Goal: Task Accomplishment & Management: Use online tool/utility

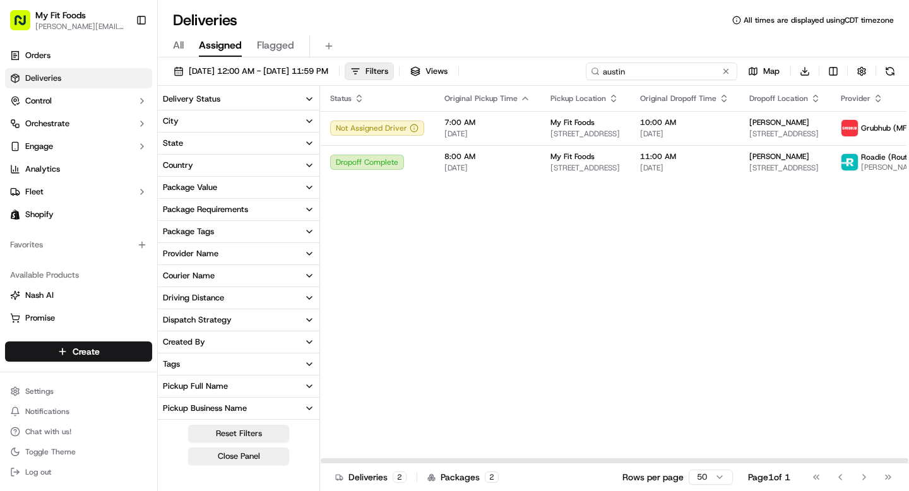
click at [647, 65] on input "austin" at bounding box center [661, 71] width 151 height 18
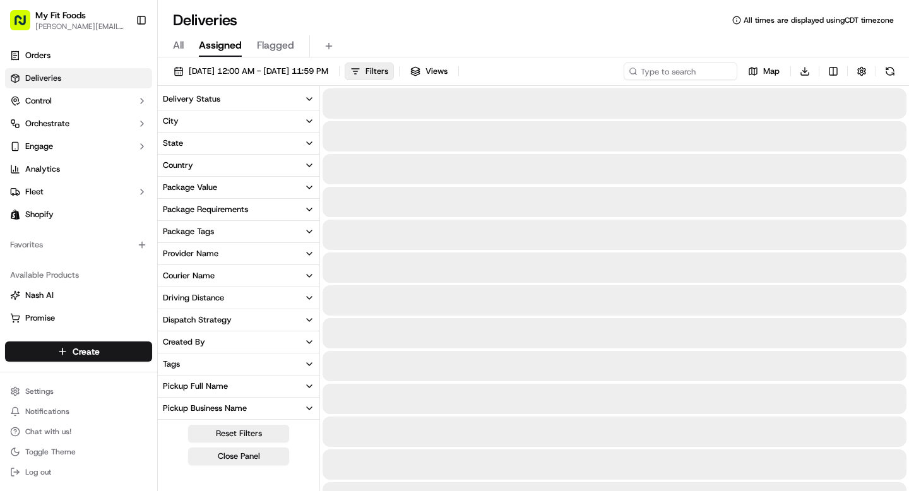
click at [486, 33] on div "All Assigned Flagged" at bounding box center [533, 43] width 751 height 27
click at [394, 64] on button "Filters" at bounding box center [369, 71] width 49 height 18
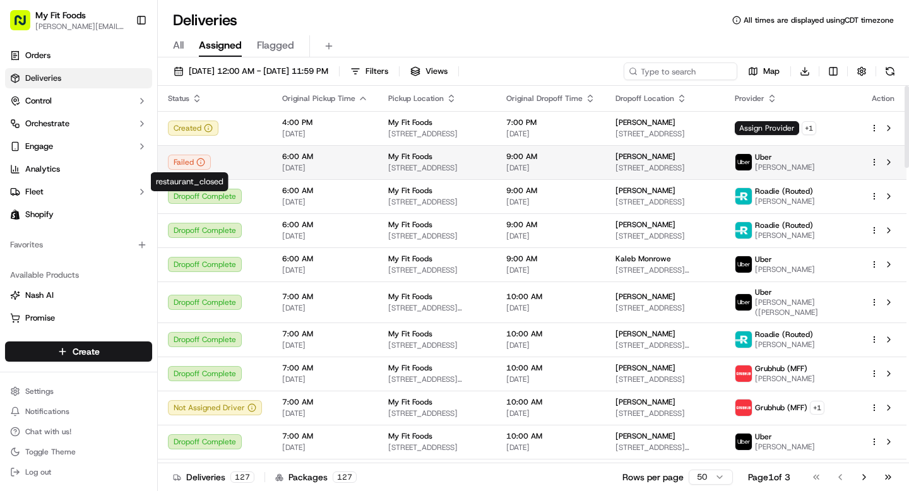
click at [231, 158] on div "Failed" at bounding box center [215, 162] width 94 height 15
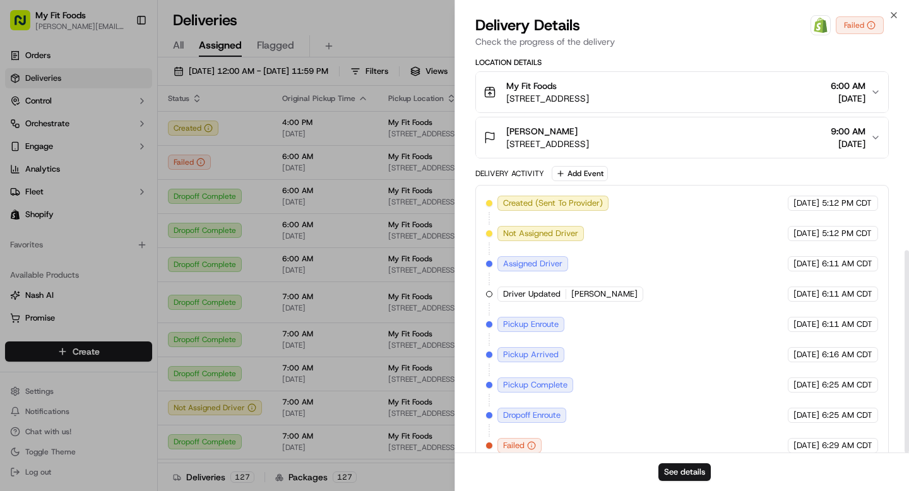
scroll to position [389, 0]
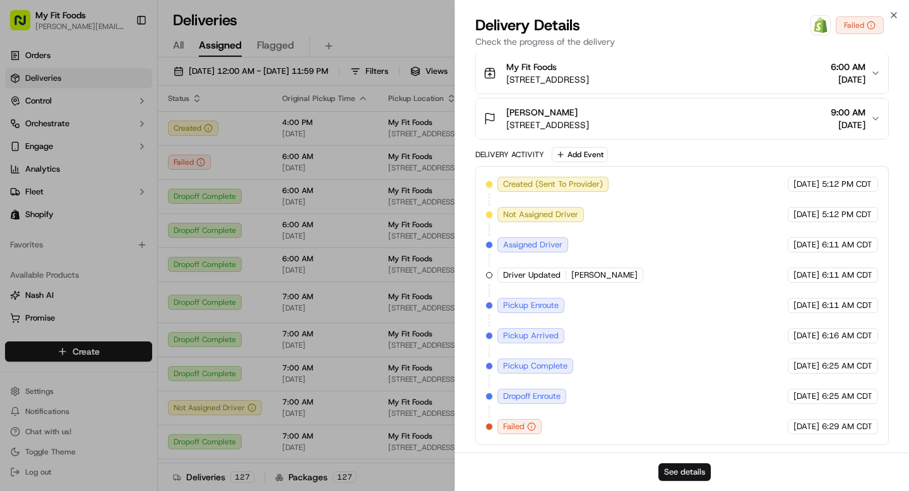
click at [701, 476] on button "See details" at bounding box center [684, 472] width 52 height 18
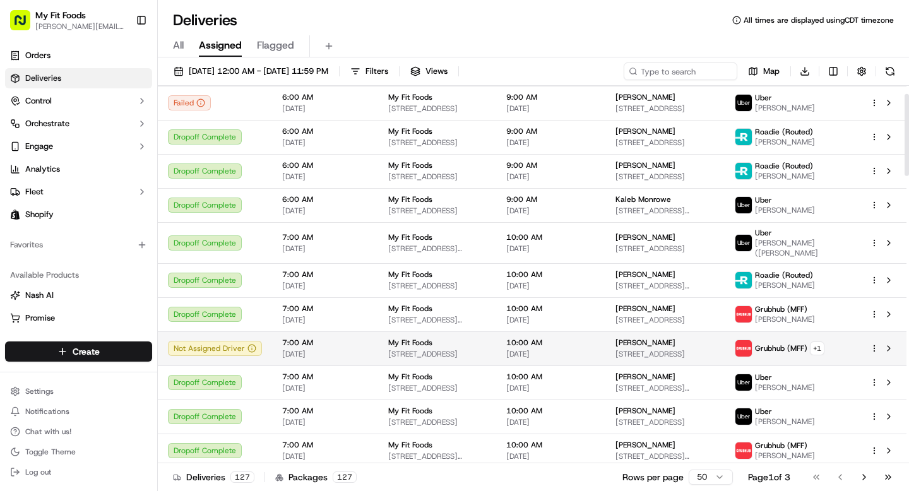
scroll to position [0, 0]
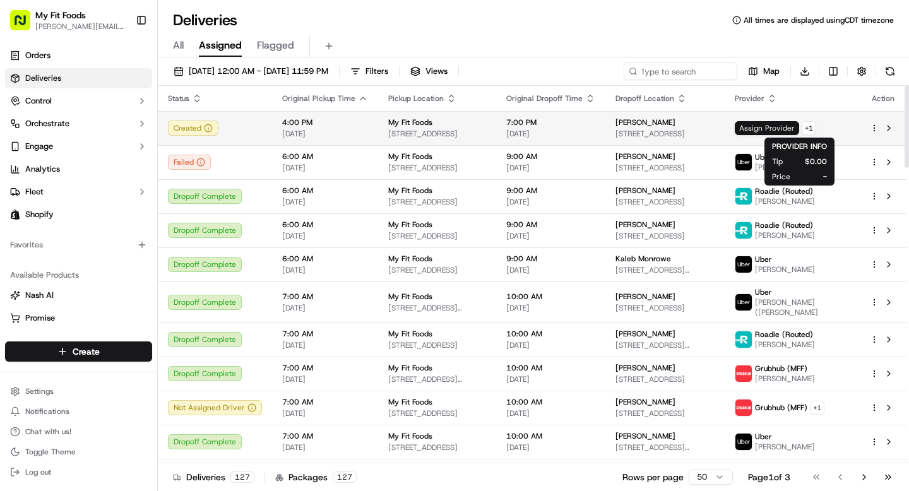
click at [796, 128] on span "Assign Provider" at bounding box center [766, 128] width 64 height 14
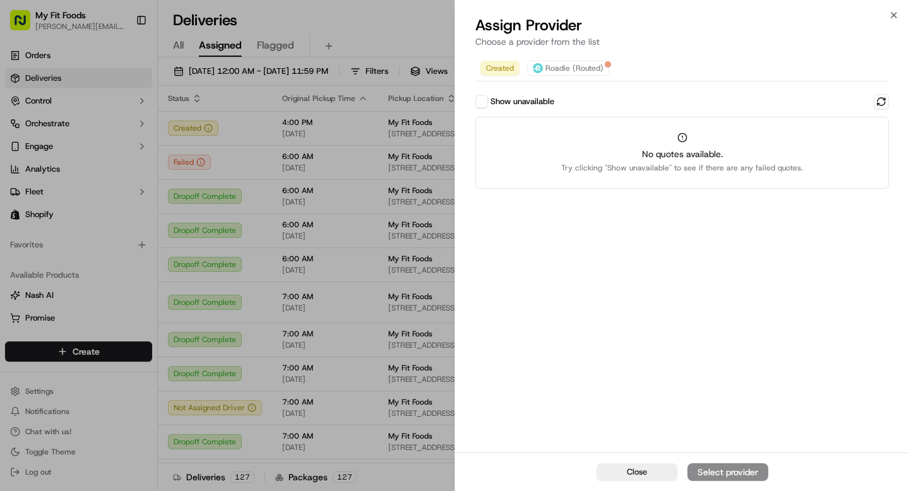
click at [475, 104] on button "Show unavailable" at bounding box center [481, 101] width 13 height 13
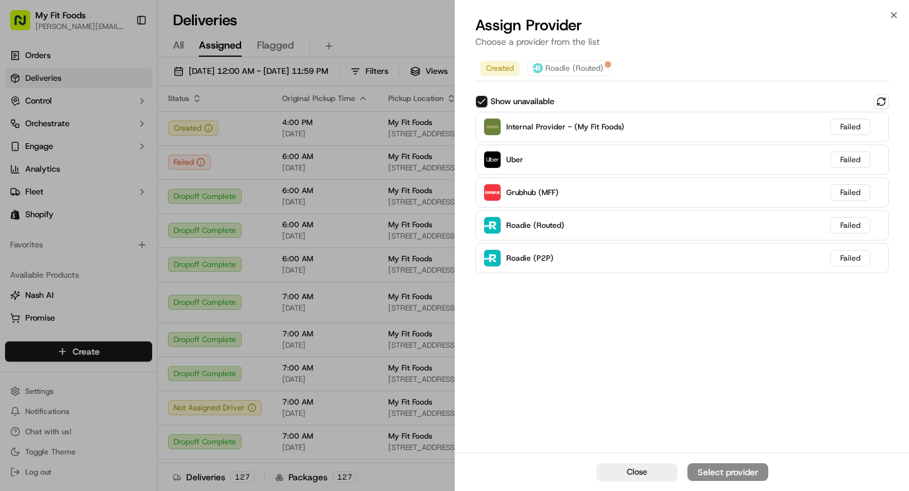
click at [483, 103] on button "Show unavailable" at bounding box center [481, 101] width 13 height 13
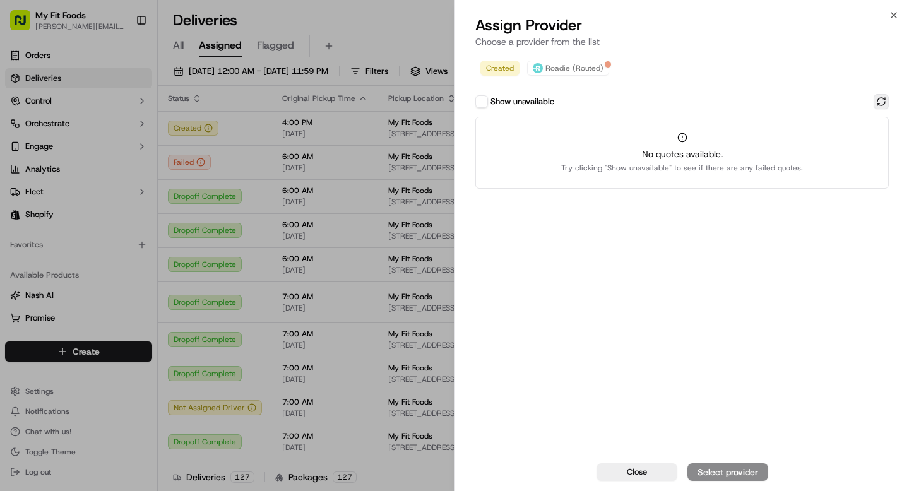
click at [879, 103] on button at bounding box center [880, 101] width 15 height 15
click at [888, 18] on icon "button" at bounding box center [893, 15] width 10 height 10
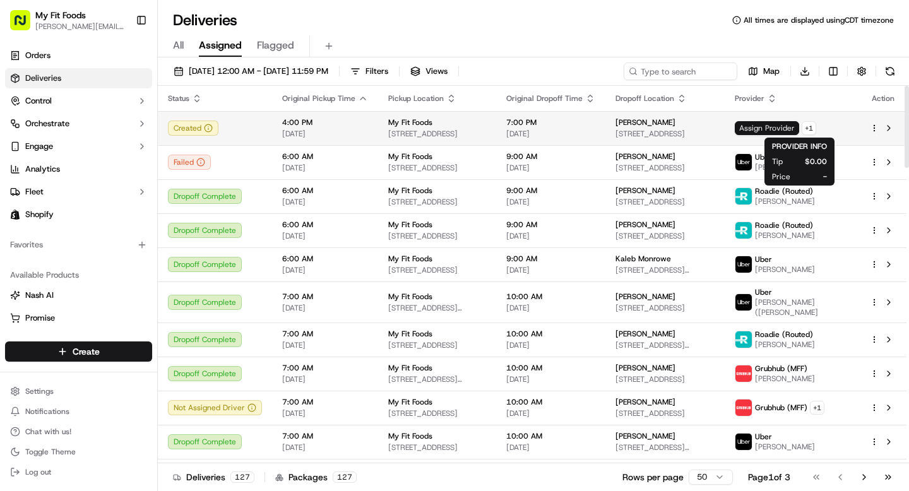
click at [780, 128] on span "Assign Provider" at bounding box center [766, 128] width 64 height 14
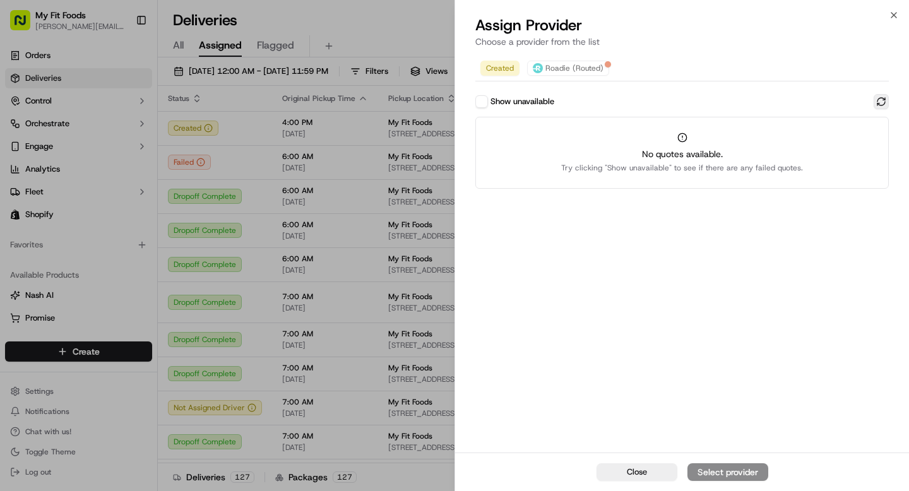
click at [881, 99] on button at bounding box center [880, 101] width 15 height 15
click at [892, 18] on icon "button" at bounding box center [893, 15] width 10 height 10
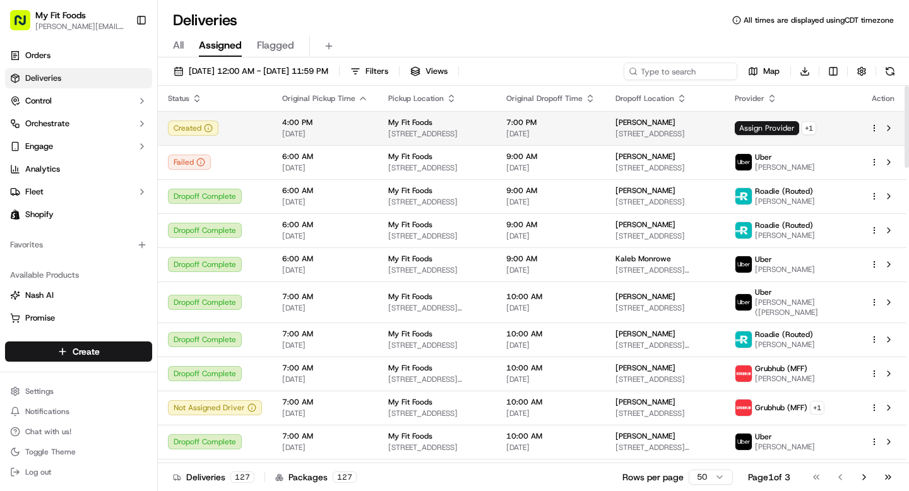
click at [876, 129] on html "My Fit Foods tyler@myfitfoods.com Toggle Sidebar Orders Deliveries Control Orch…" at bounding box center [454, 245] width 909 height 491
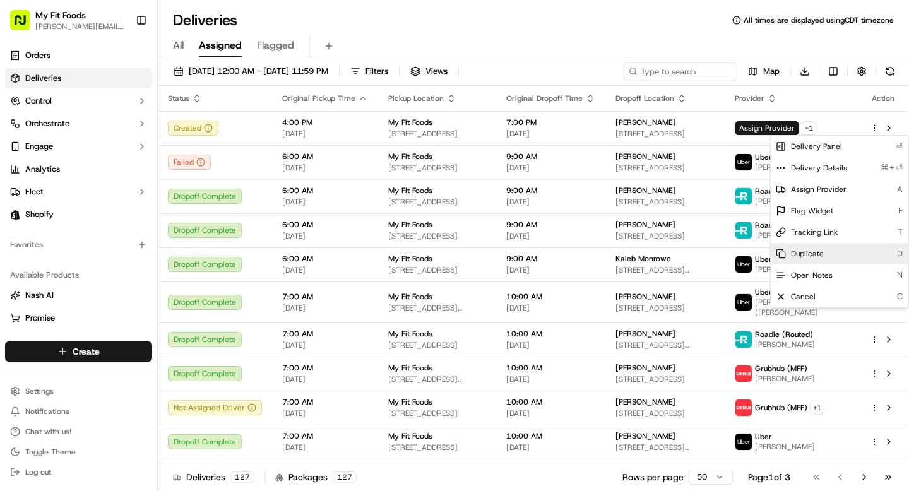
click at [796, 252] on span "Duplicate" at bounding box center [807, 254] width 33 height 10
click at [712, 162] on html "My Fit Foods tyler@myfitfoods.com Toggle Sidebar Orders Deliveries Control Orch…" at bounding box center [454, 245] width 909 height 491
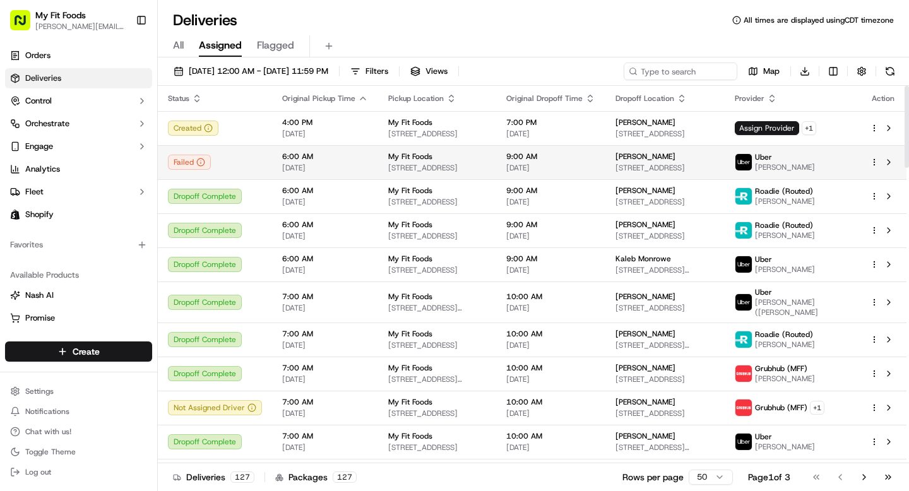
click at [873, 162] on html "My Fit Foods tyler@myfitfoods.com Toggle Sidebar Orders Deliveries Control Orch…" at bounding box center [454, 245] width 909 height 491
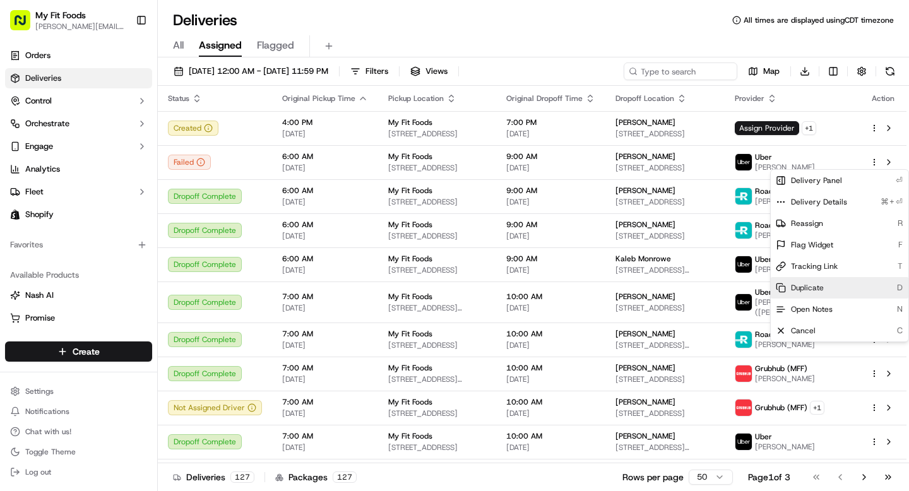
click at [815, 292] on span "Duplicate" at bounding box center [807, 288] width 33 height 10
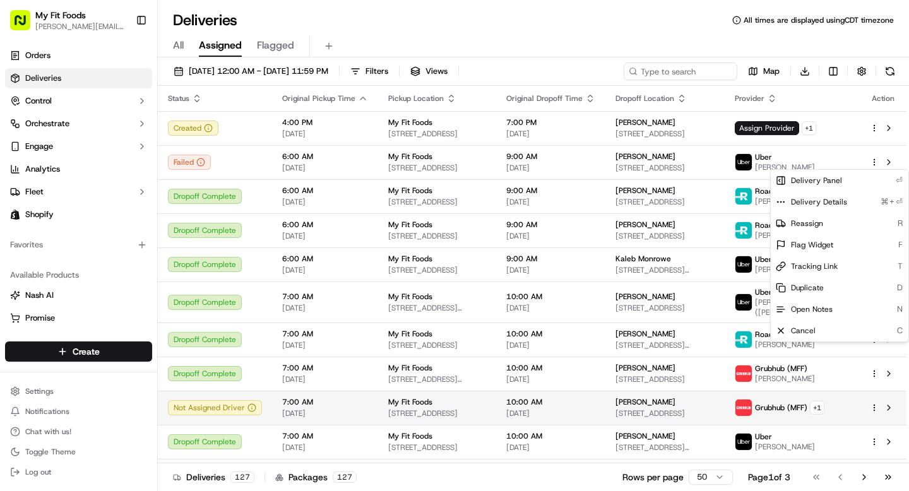
click at [276, 403] on html "My Fit Foods tyler@myfitfoods.com Toggle Sidebar Orders Deliveries Control Orch…" at bounding box center [454, 245] width 909 height 491
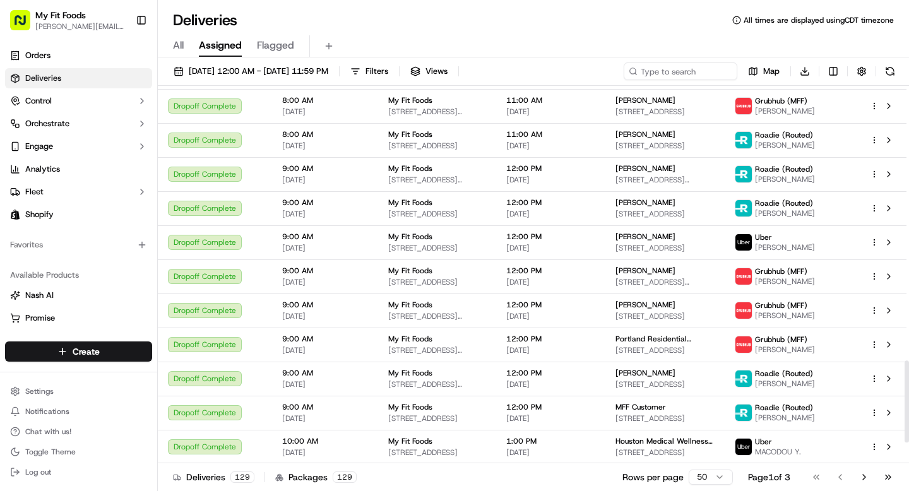
scroll to position [1353, 0]
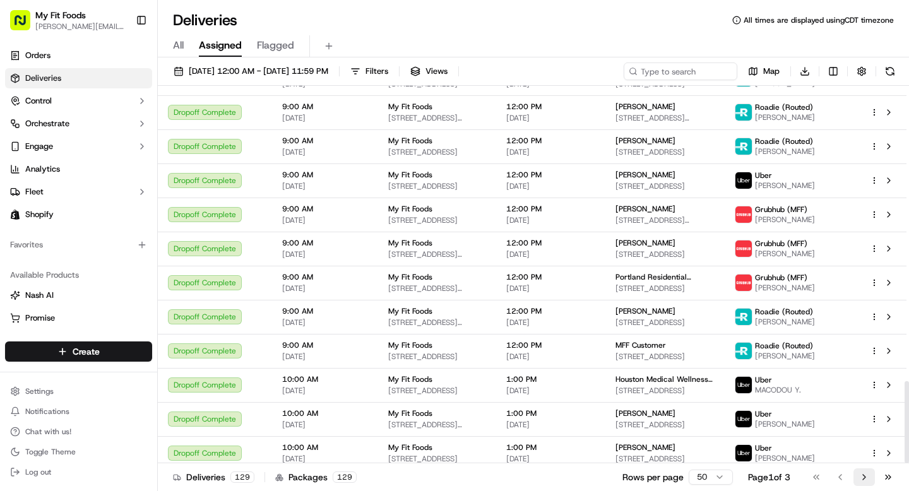
click at [864, 474] on button "Go to next page" at bounding box center [863, 477] width 21 height 18
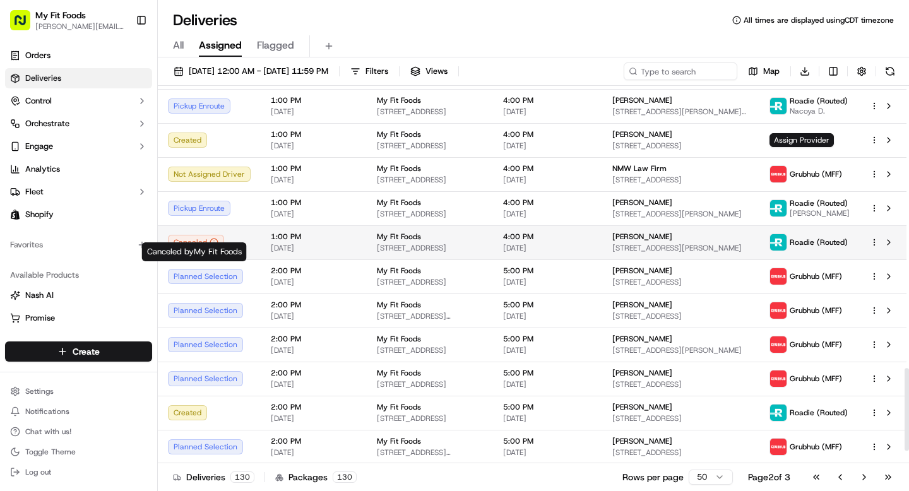
scroll to position [1352, 0]
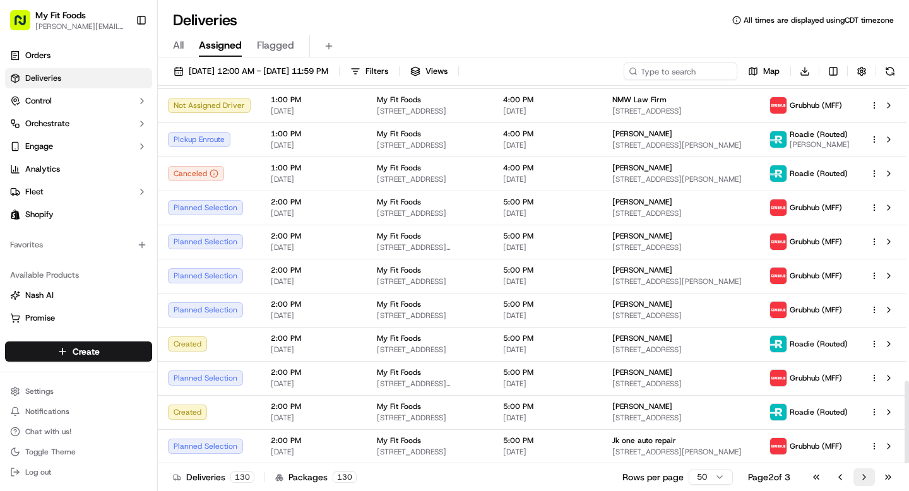
click at [866, 479] on button "Go to next page" at bounding box center [863, 477] width 21 height 18
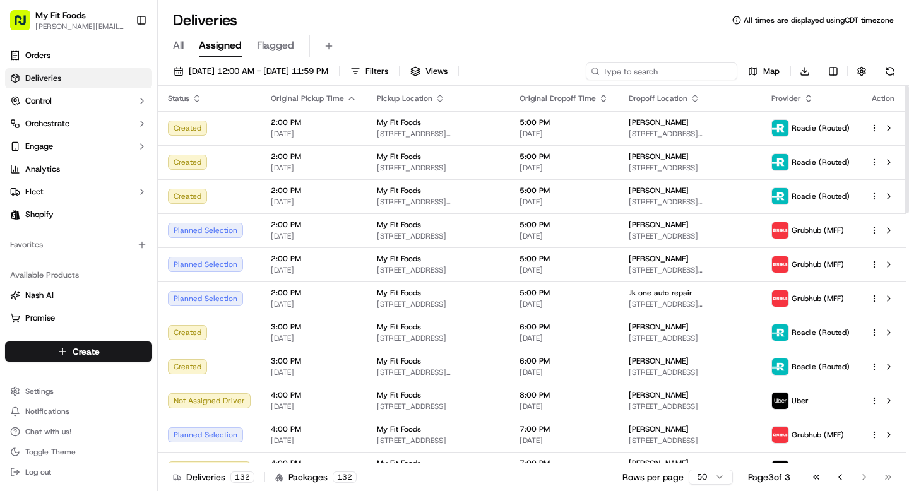
click at [670, 68] on input at bounding box center [661, 71] width 151 height 18
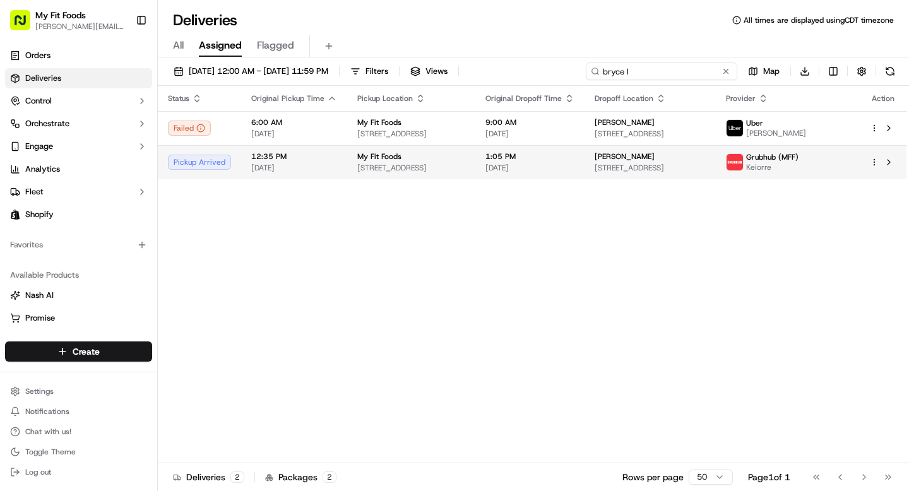
type input "bryce l"
click at [204, 162] on div "Pickup Arrived" at bounding box center [199, 162] width 63 height 15
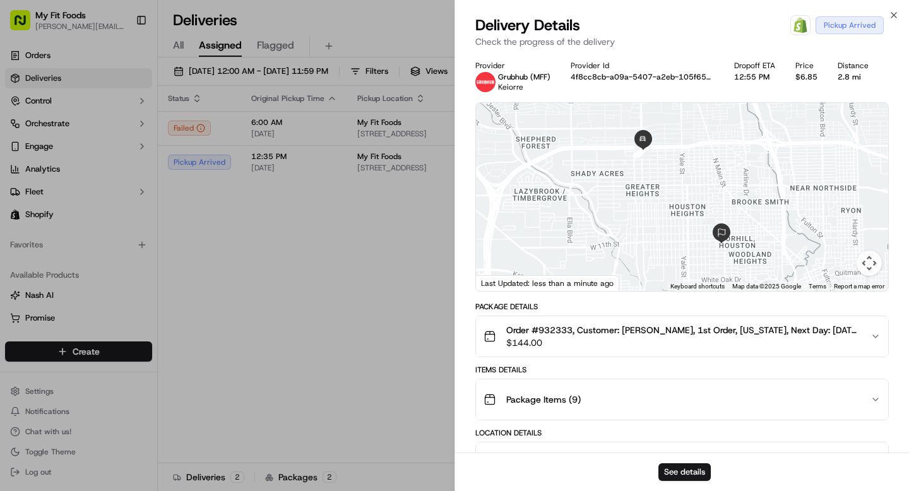
click at [560, 332] on span "Order #932333, Customer: Bryce Lovell, 1st Order, Texas, Next Day: 2025-09-16 |…" at bounding box center [683, 330] width 354 height 13
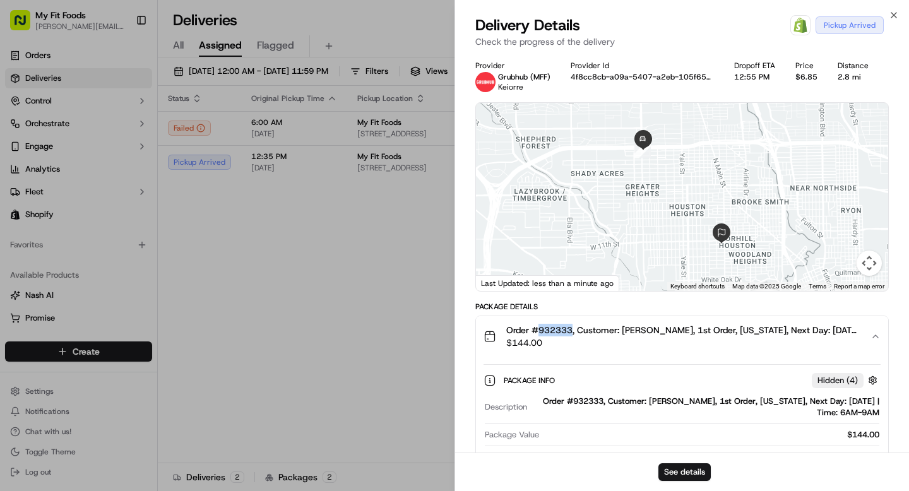
copy span "932333"
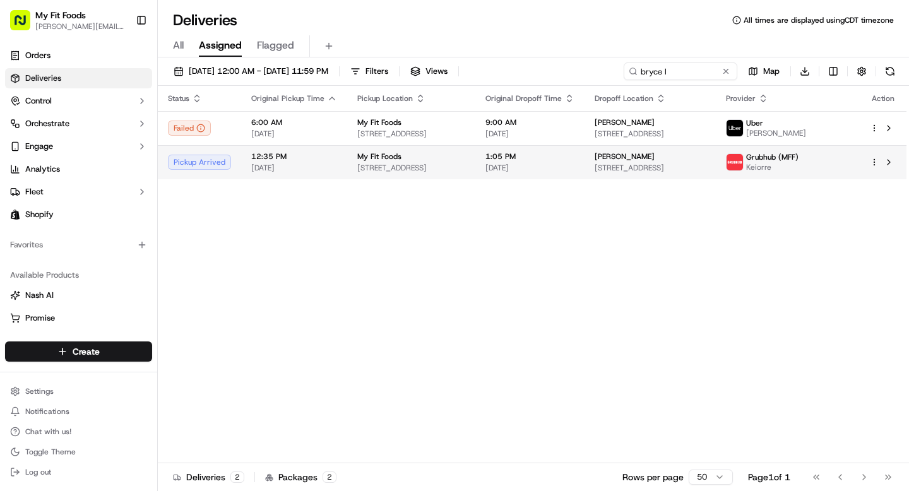
click at [871, 160] on html "My Fit Foods tyler@myfitfoods.com Toggle Sidebar Orders Deliveries Control Orch…" at bounding box center [454, 245] width 909 height 491
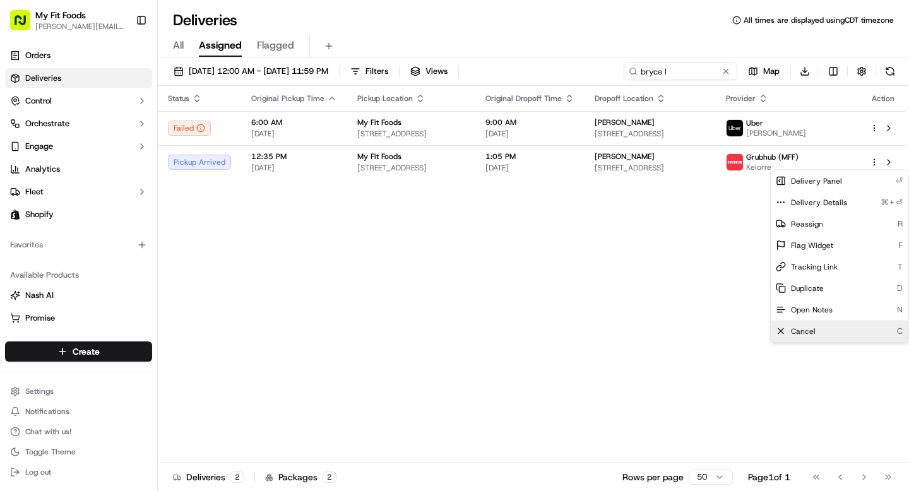
click at [796, 334] on span "Cancel" at bounding box center [803, 331] width 25 height 10
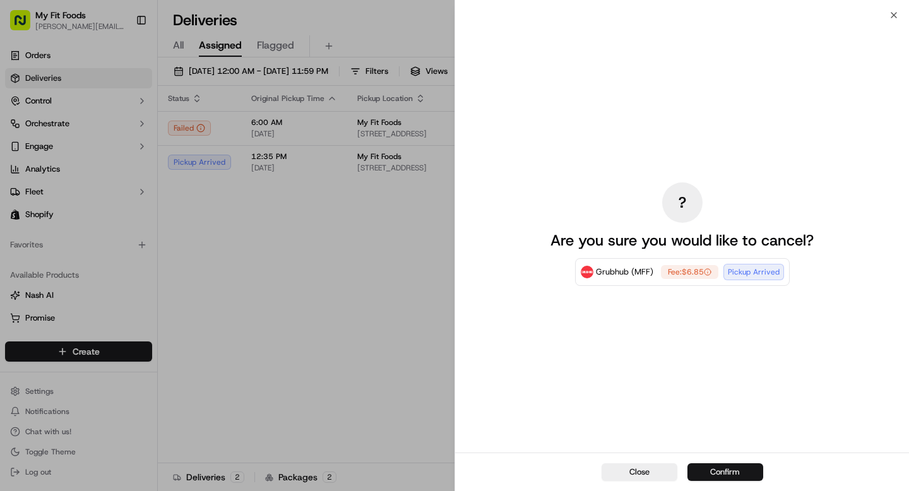
click at [707, 471] on button "Confirm" at bounding box center [725, 472] width 76 height 18
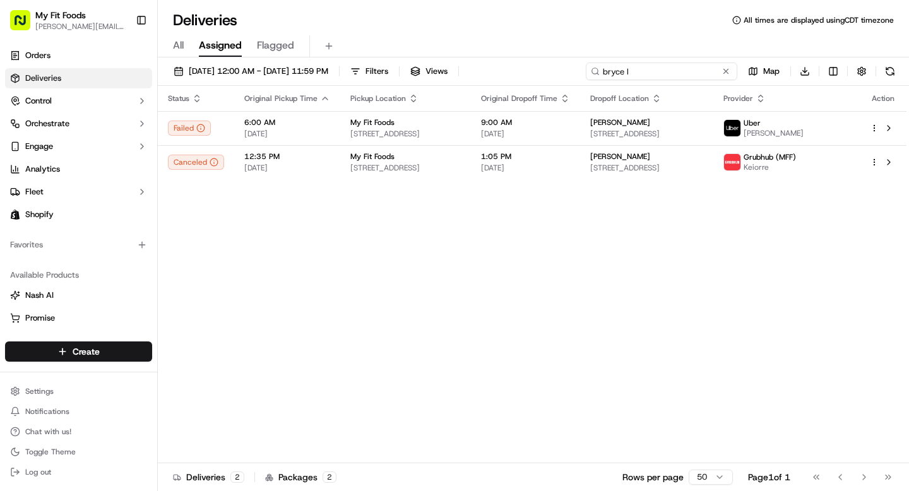
click at [688, 80] on input "bryce l" at bounding box center [661, 71] width 151 height 18
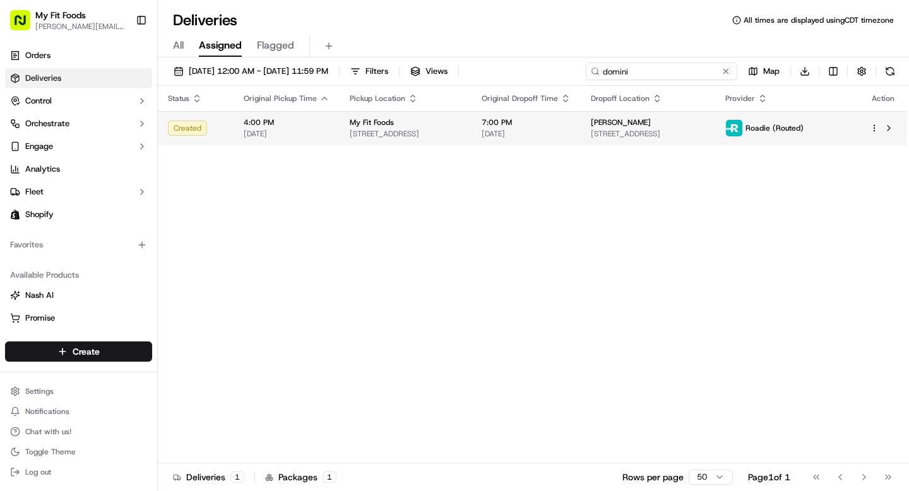
type input "domini"
click at [875, 131] on html "My Fit Foods tyler@myfitfoods.com Toggle Sidebar Orders Deliveries Control Orch…" at bounding box center [454, 245] width 909 height 491
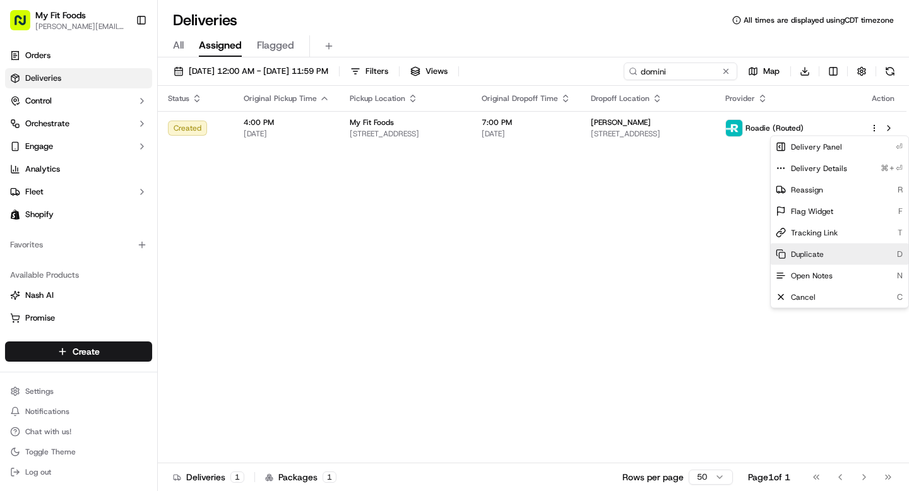
click at [799, 249] on span "Duplicate" at bounding box center [807, 254] width 33 height 10
click at [822, 299] on div "Cancel C" at bounding box center [839, 296] width 138 height 21
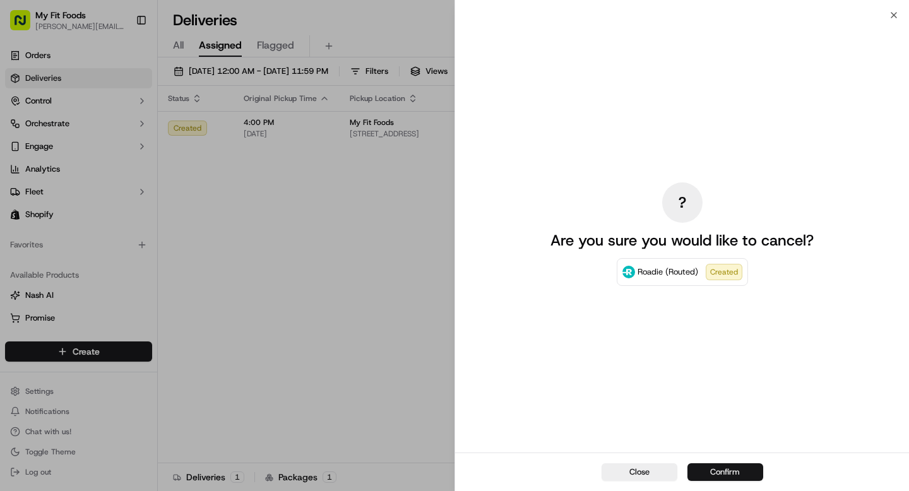
click at [724, 471] on button "Confirm" at bounding box center [725, 472] width 76 height 18
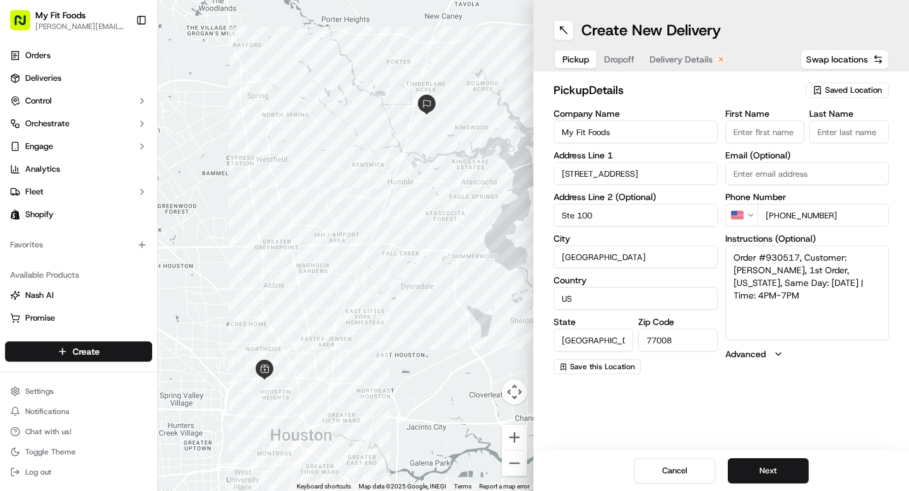
click at [673, 59] on span "Delivery Details" at bounding box center [680, 59] width 63 height 13
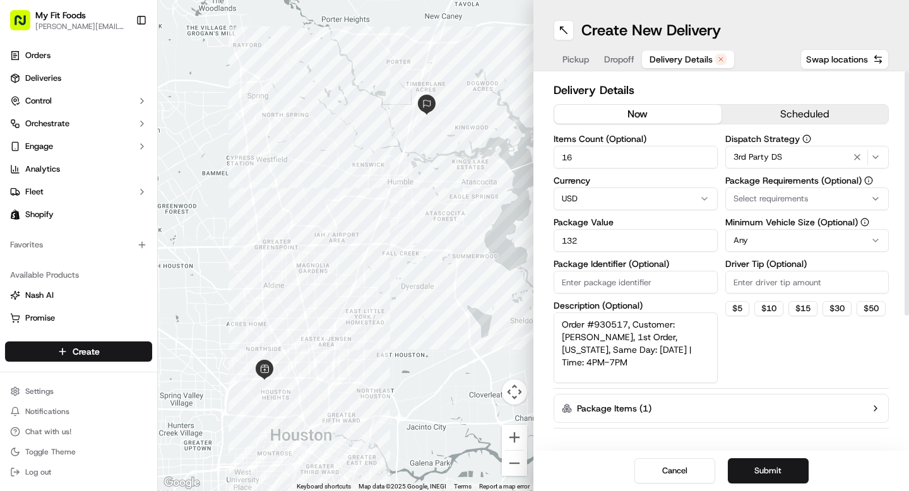
click at [581, 114] on button "now" at bounding box center [637, 114] width 167 height 19
click at [765, 305] on button "$ 10" at bounding box center [768, 308] width 29 height 15
type input "10"
click at [753, 472] on button "Submit" at bounding box center [767, 470] width 81 height 25
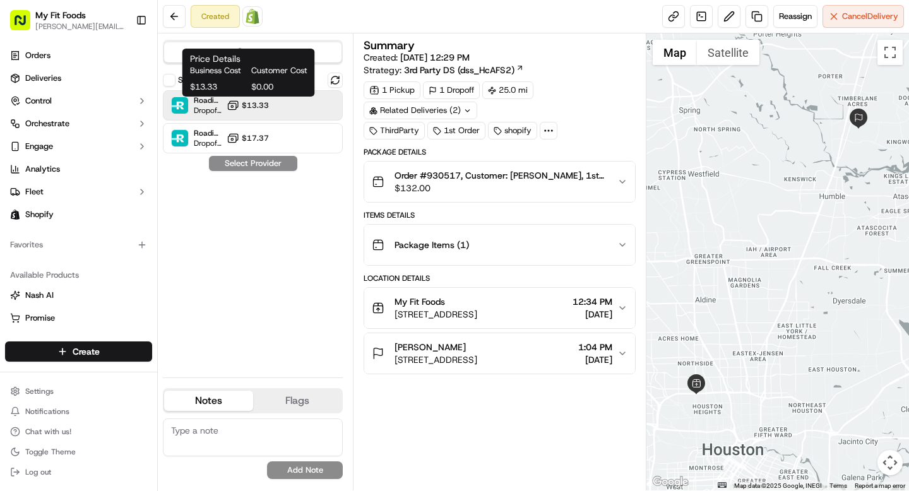
click at [257, 100] on span "$13.33" at bounding box center [255, 105] width 27 height 10
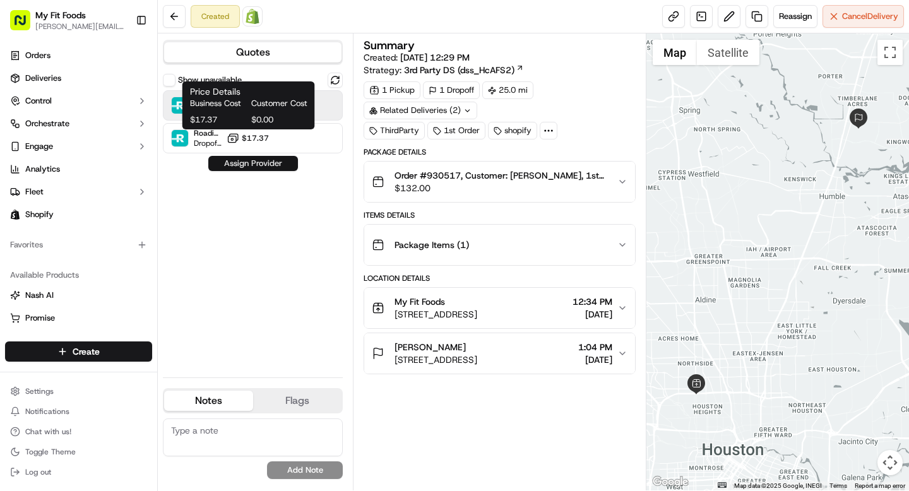
click at [248, 163] on button "Assign Provider" at bounding box center [253, 163] width 90 height 15
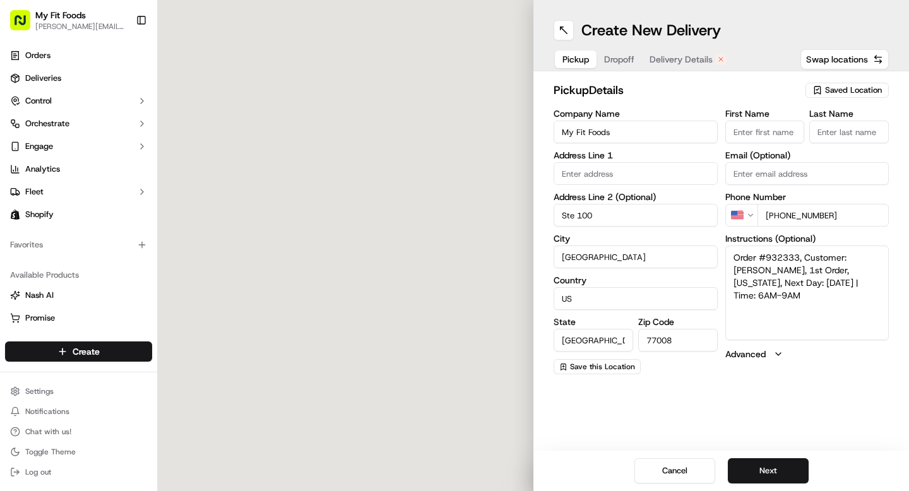
type input "2802 N Shepherd Dr"
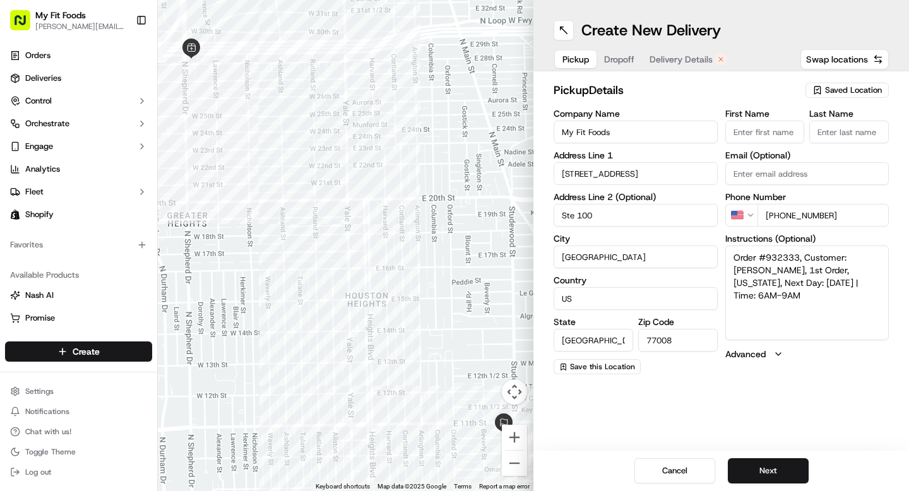
click at [677, 57] on span "Delivery Details" at bounding box center [680, 59] width 63 height 13
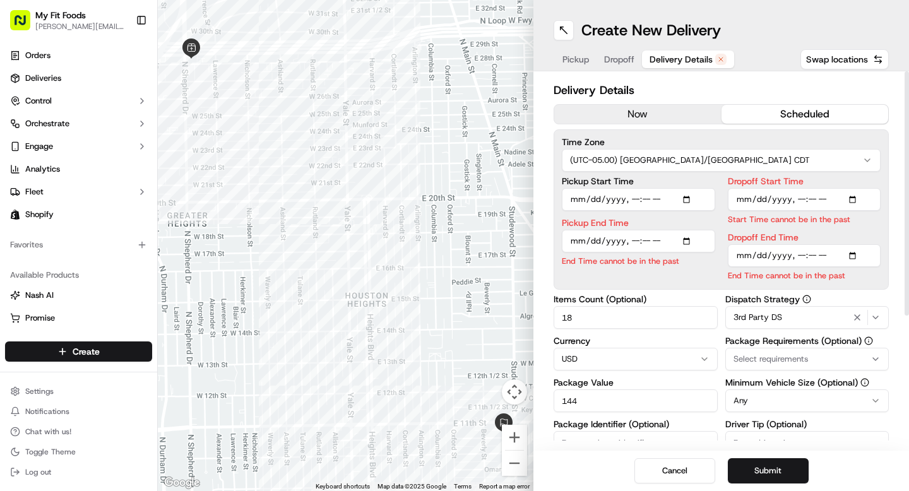
click at [622, 108] on button "now" at bounding box center [637, 114] width 167 height 19
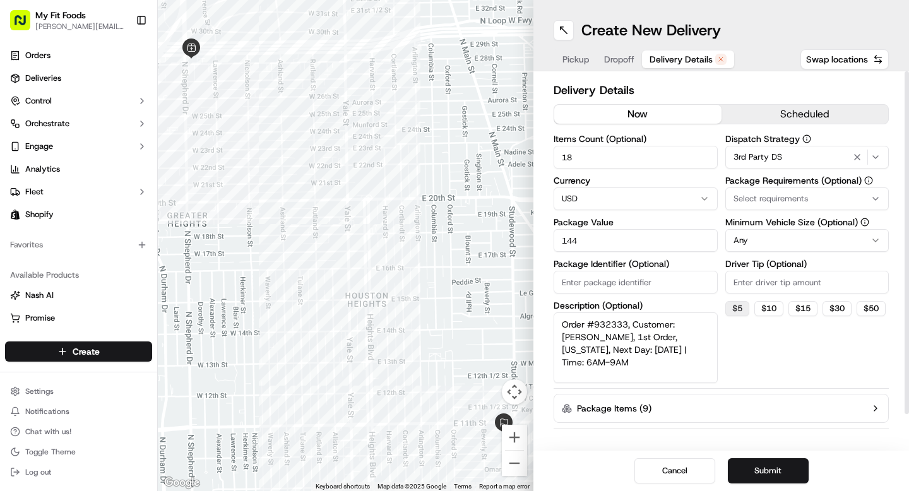
click at [742, 314] on button "$ 5" at bounding box center [737, 308] width 24 height 15
type input "5"
click at [750, 469] on button "Submit" at bounding box center [767, 470] width 81 height 25
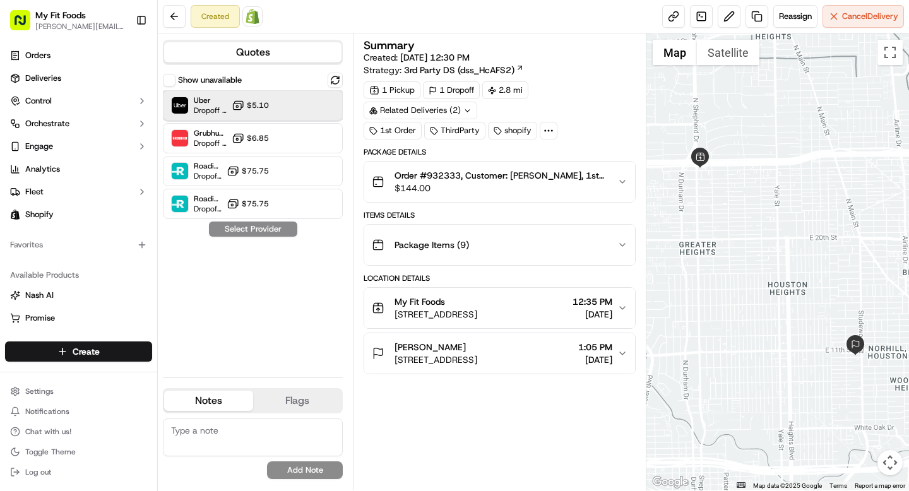
click at [279, 110] on div "Uber Dropoff ETA 32 minutes $5.10" at bounding box center [253, 105] width 180 height 30
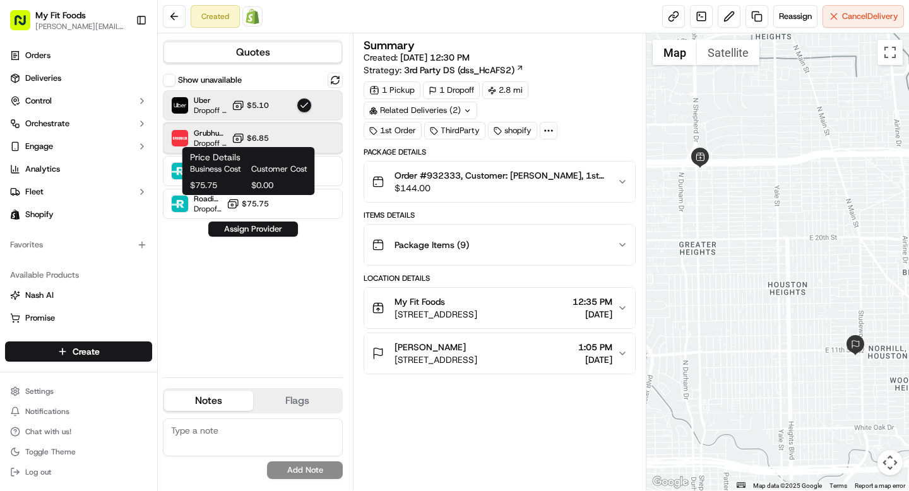
click at [277, 136] on div "Grubhub (MFF) Dropoff ETA 28 minutes $6.85" at bounding box center [253, 138] width 180 height 30
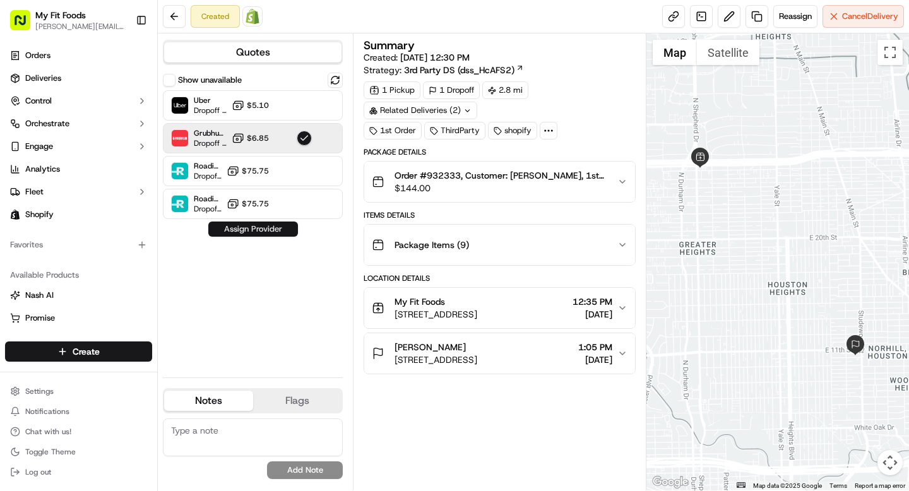
click at [256, 229] on button "Assign Provider" at bounding box center [253, 228] width 90 height 15
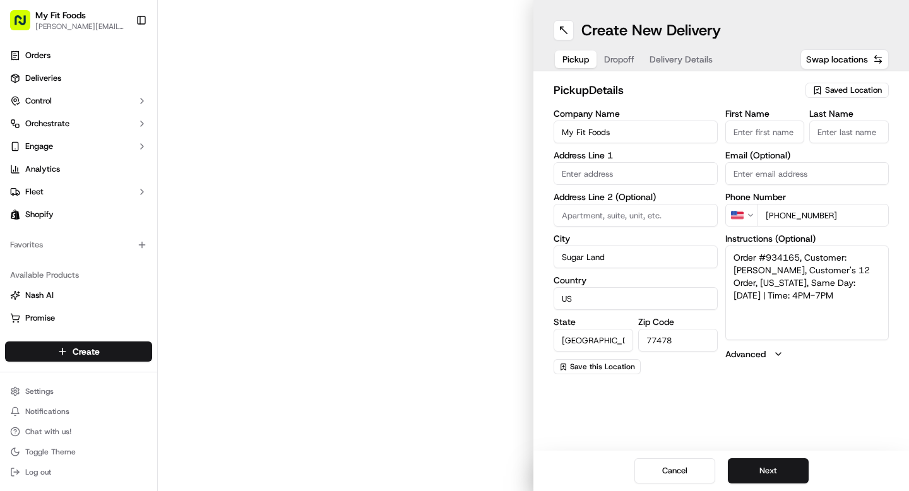
type input "[STREET_ADDRESS]"
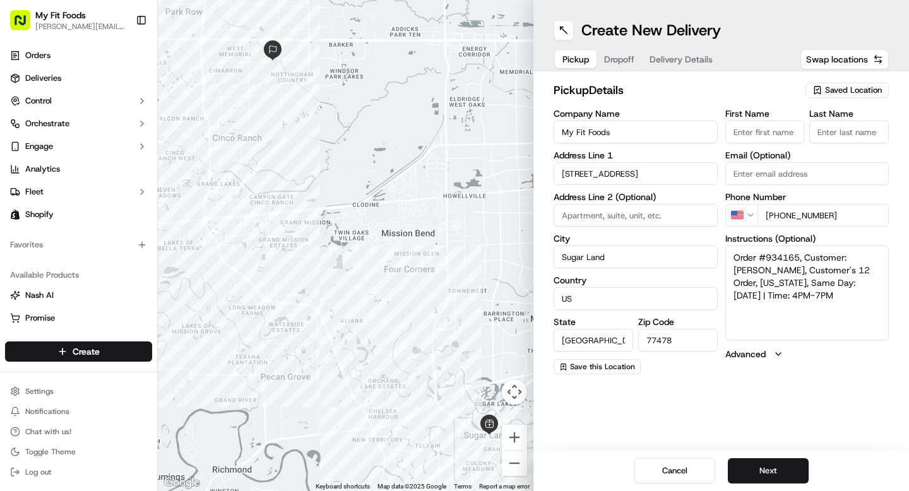
click at [626, 59] on span "Dropoff" at bounding box center [619, 59] width 30 height 13
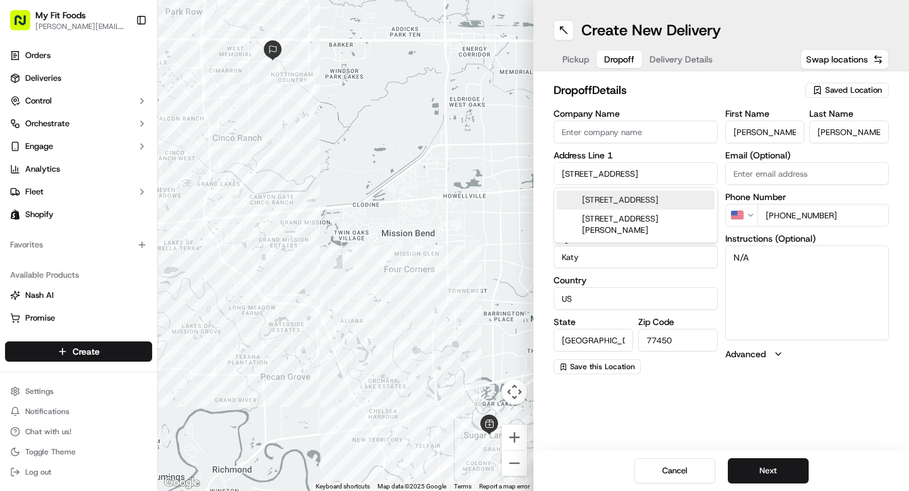
click at [620, 180] on input "[STREET_ADDRESS]" at bounding box center [635, 173] width 164 height 23
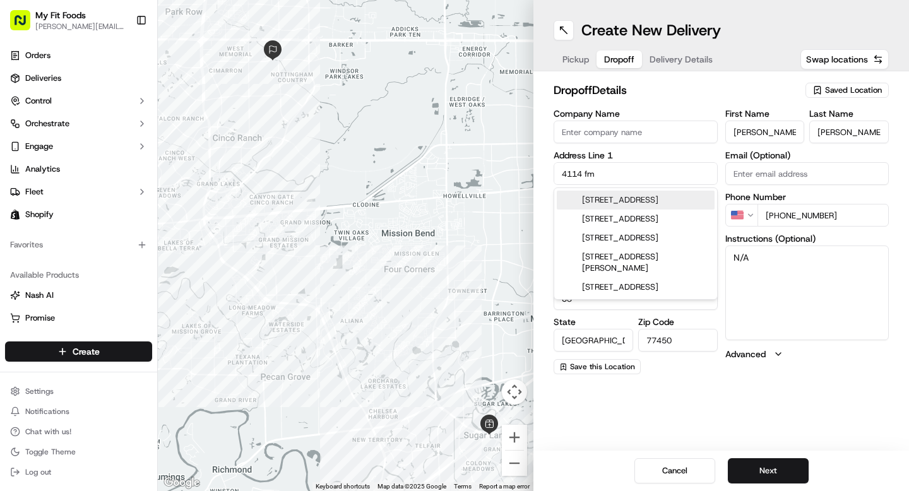
click at [640, 206] on div "[STREET_ADDRESS]" at bounding box center [636, 200] width 158 height 19
type input "[STREET_ADDRESS]"
type input "Spring"
type input "[GEOGRAPHIC_DATA]"
type input "77388"
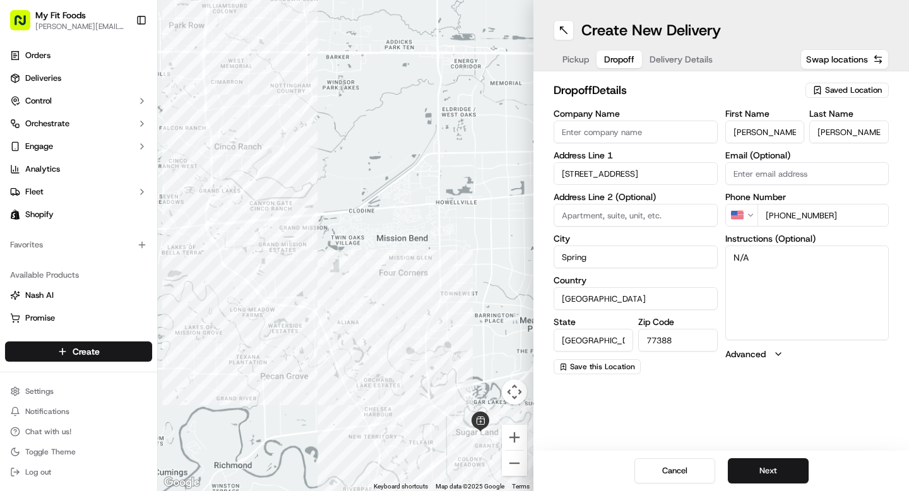
type input "4114 Farm to Market 2920"
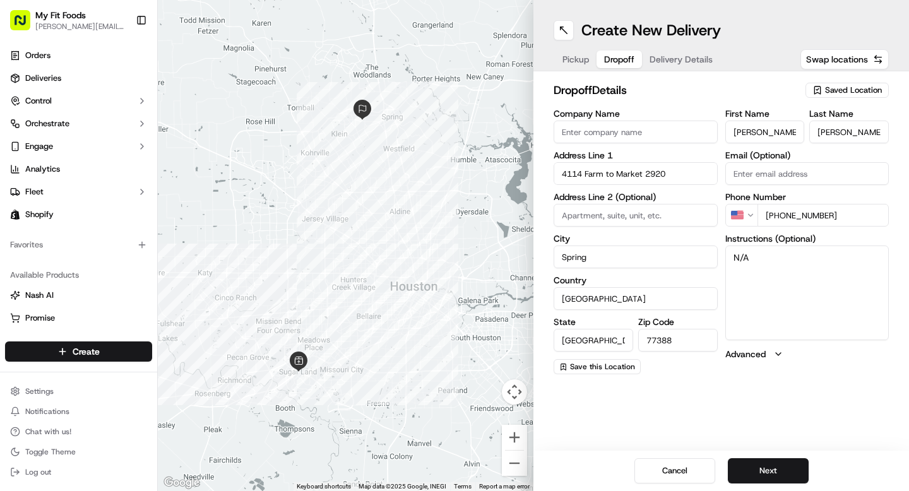
type input "3"
type input "1301"
click at [759, 259] on textarea "N/A" at bounding box center [807, 292] width 164 height 95
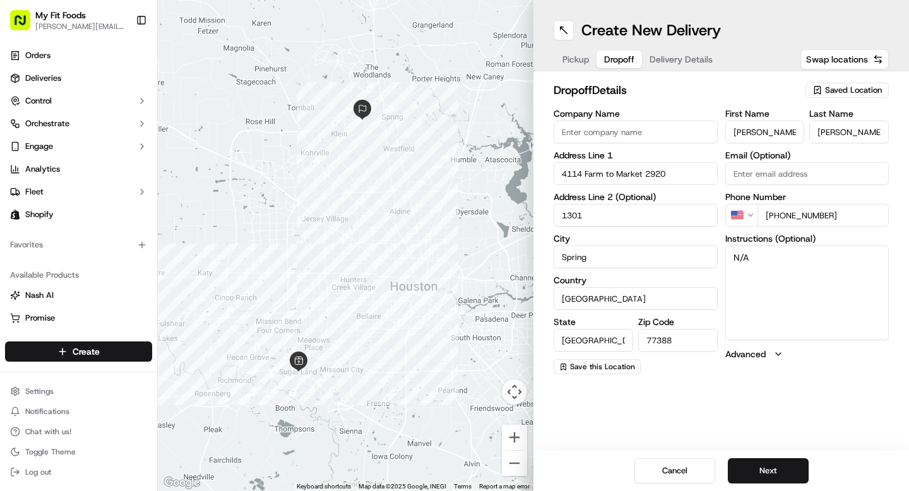
click at [759, 259] on textarea "N/A" at bounding box center [807, 292] width 164 height 95
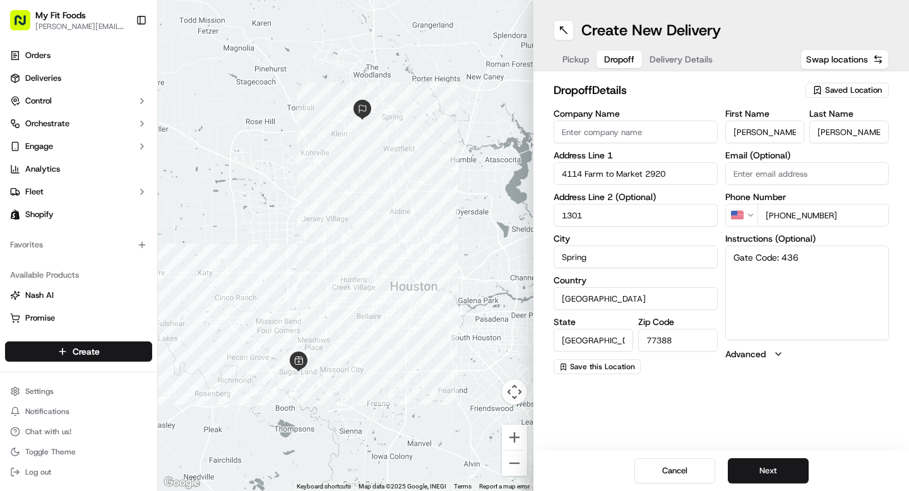
type textarea "Gate Code: 4360"
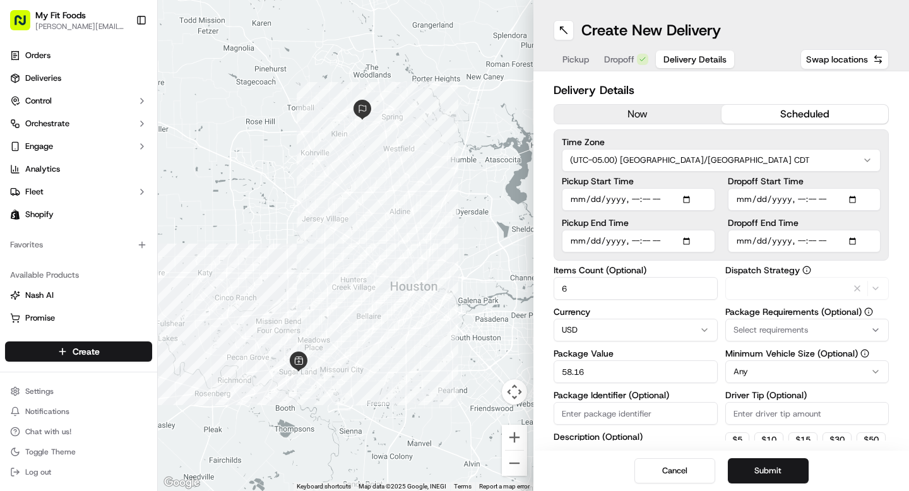
click at [679, 67] on button "Delivery Details" at bounding box center [695, 59] width 78 height 18
click at [625, 61] on span "Dropoff" at bounding box center [619, 59] width 30 height 13
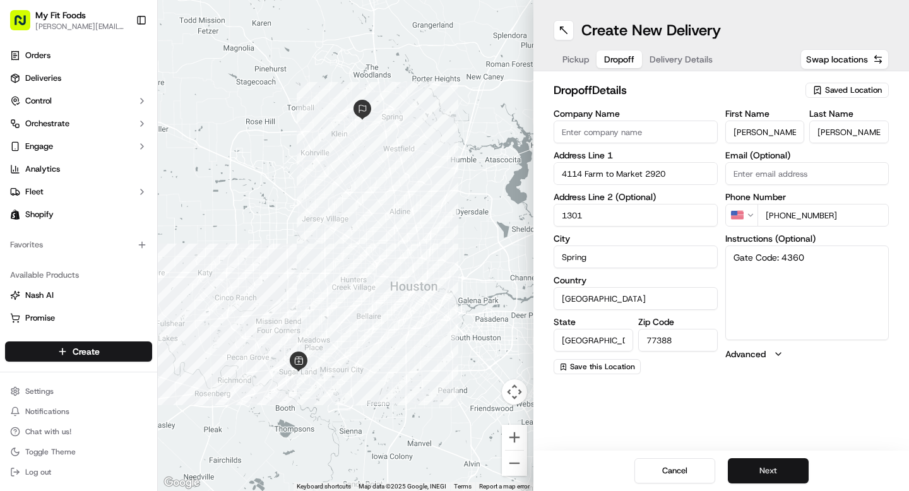
click at [765, 466] on button "Next" at bounding box center [767, 470] width 81 height 25
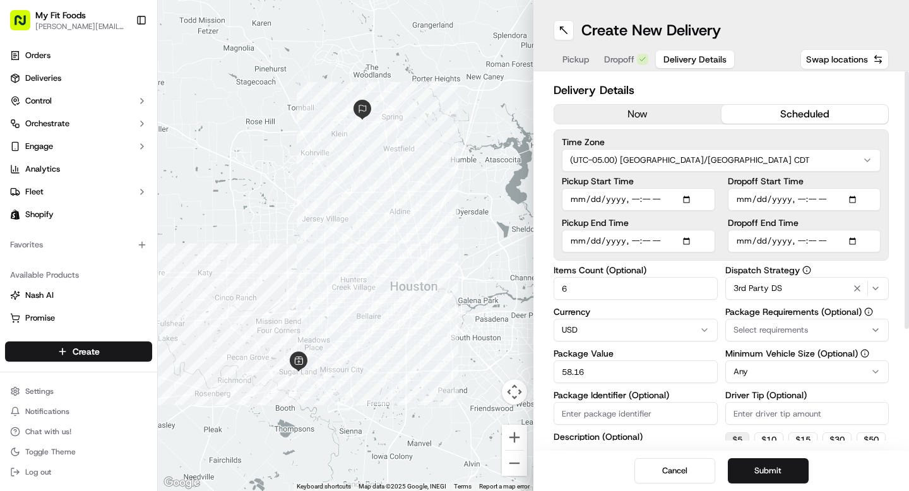
click at [741, 438] on button "$ 5" at bounding box center [737, 439] width 24 height 15
type input "5"
click at [750, 467] on button "Submit" at bounding box center [767, 470] width 81 height 25
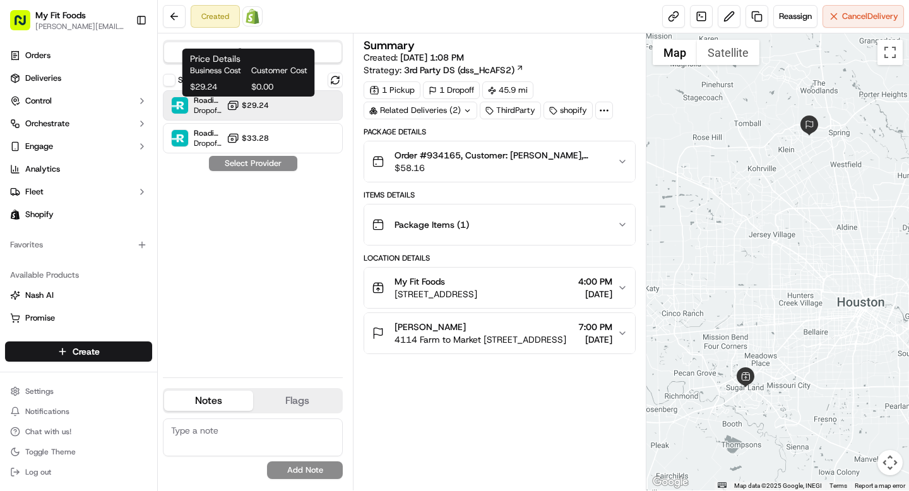
click at [242, 100] on button "$29.24" at bounding box center [248, 105] width 42 height 13
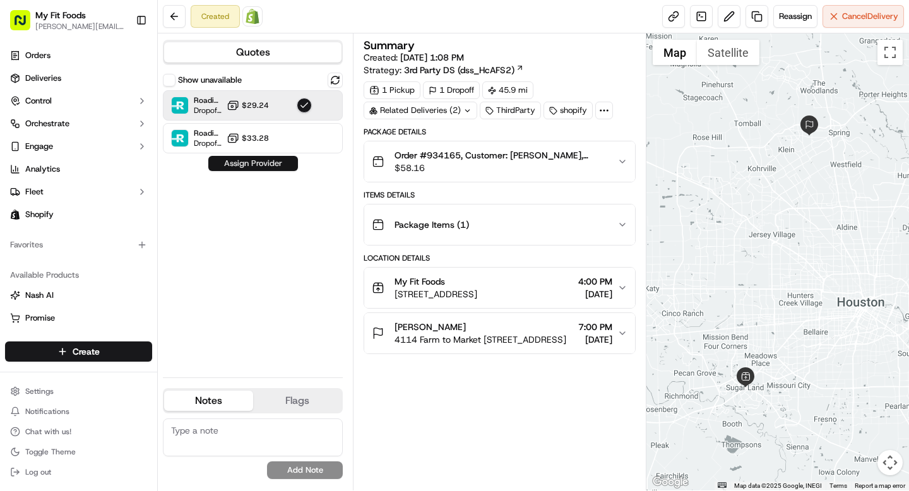
click at [247, 166] on button "Assign Provider" at bounding box center [253, 163] width 90 height 15
